Goal: Task Accomplishment & Management: Complete application form

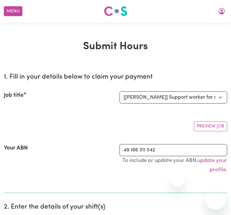
select select "11188"
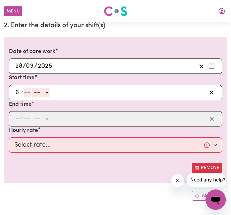
type input "6"
type input "0"
click at [31, 96] on span at bounding box center [31, 92] width 2 height 7
click at [40, 92] on select "-- AM PM" at bounding box center [39, 93] width 17 height 10
select select "pm"
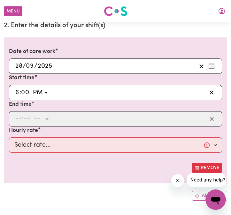
type input "18:00"
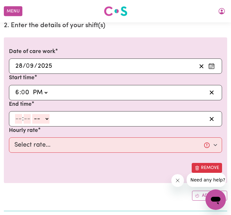
click at [17, 117] on input "number" at bounding box center [18, 119] width 7 height 10
type input "7"
type input "0"
click at [44, 118] on select "-- AM PM" at bounding box center [39, 119] width 17 height 10
select select "pm"
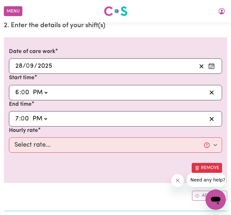
type input "19:00"
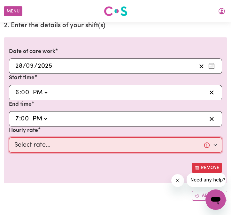
click at [35, 150] on select "Select rate... $50.00 (Weekday)" at bounding box center [115, 144] width 213 height 15
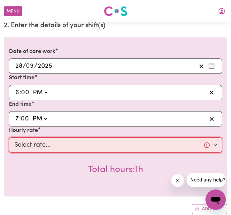
select select "50-Weekday"
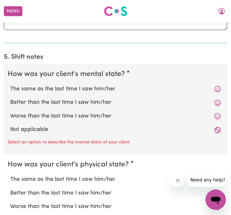
click at [28, 130] on label "Not applicable" at bounding box center [115, 130] width 211 height 8
click at [10, 126] on input "Not applicable" at bounding box center [10, 125] width 0 height 0
radio input "true"
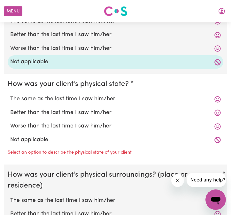
click at [25, 137] on label "Not applicable" at bounding box center [115, 140] width 211 height 8
click at [10, 136] on input "Not applicable" at bounding box center [10, 136] width 0 height 0
radio input "true"
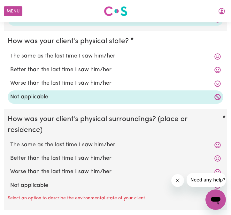
scroll to position [696, 0]
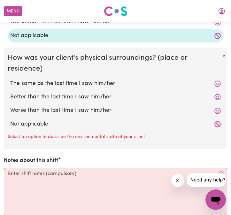
click at [28, 121] on label "Not applicable" at bounding box center [115, 124] width 211 height 8
click at [10, 120] on input "Not applicable" at bounding box center [10, 120] width 0 height 0
radio input "true"
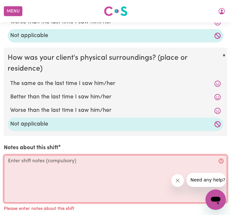
click at [31, 175] on textarea "Notes about this shift" at bounding box center [116, 179] width 224 height 48
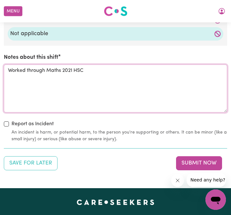
scroll to position [815, 0]
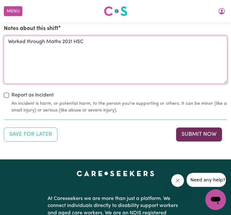
type textarea "Worked through Maths 2021 HSC"
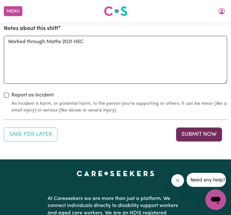
click at [194, 134] on button "Submit Now" at bounding box center [199, 135] width 46 height 14
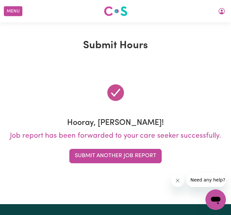
scroll to position [0, 0]
